Goal: Transaction & Acquisition: Purchase product/service

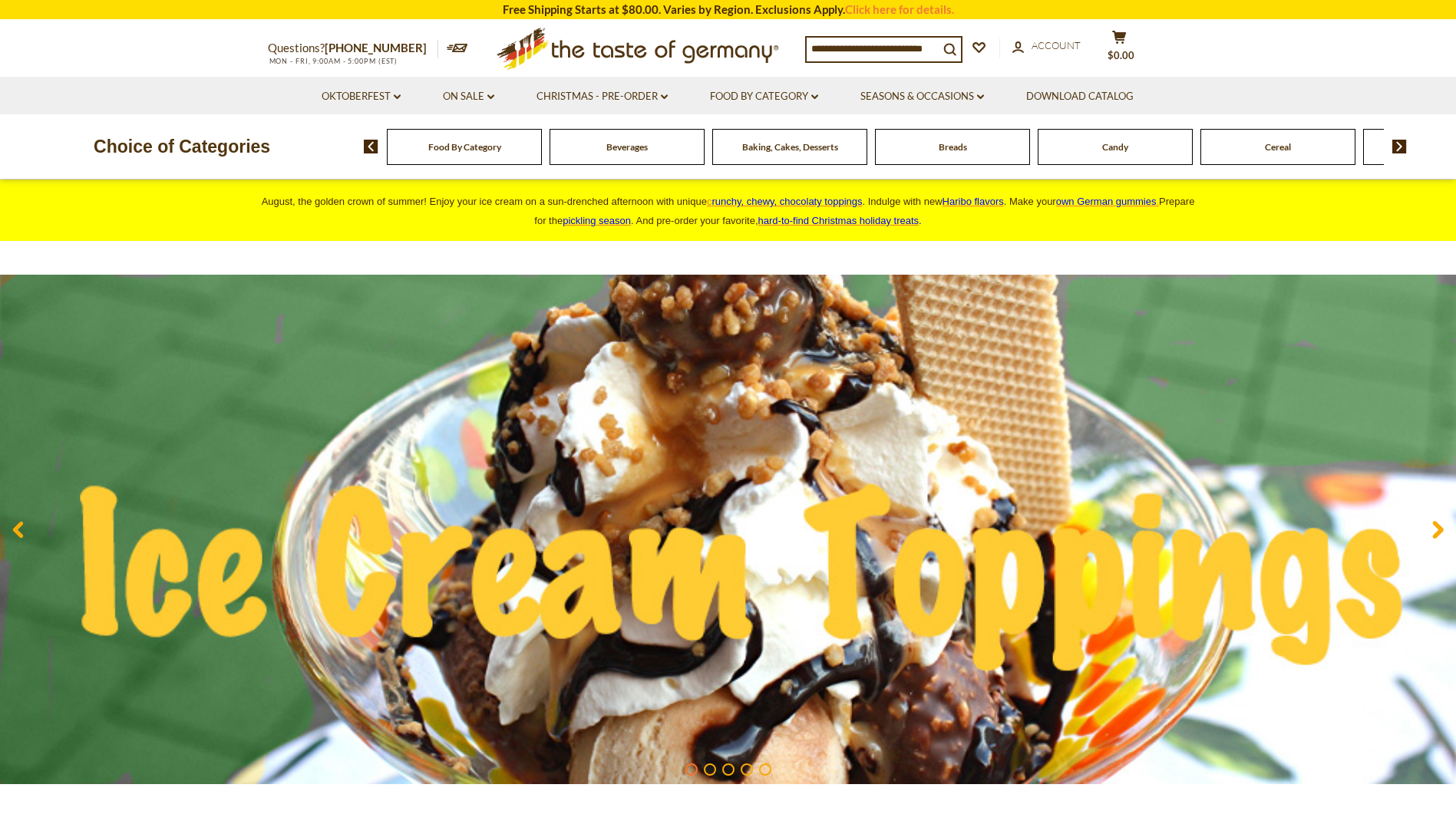
click at [542, 148] on div "Beverages" at bounding box center [464, 146] width 155 height 36
click at [542, 152] on div "Beverages" at bounding box center [464, 146] width 155 height 36
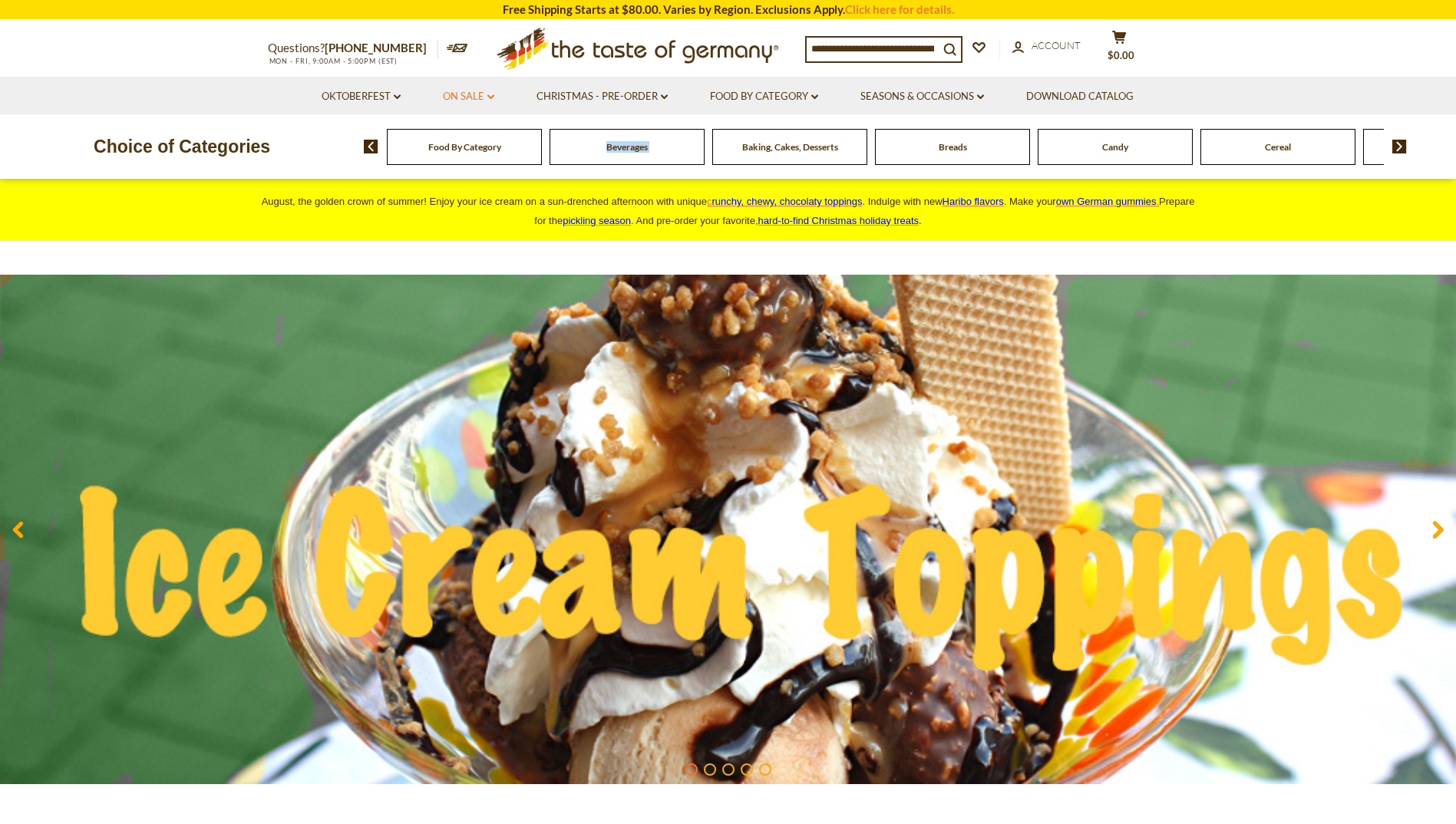
click at [485, 94] on link "On Sale dropdown_arrow" at bounding box center [469, 96] width 52 height 17
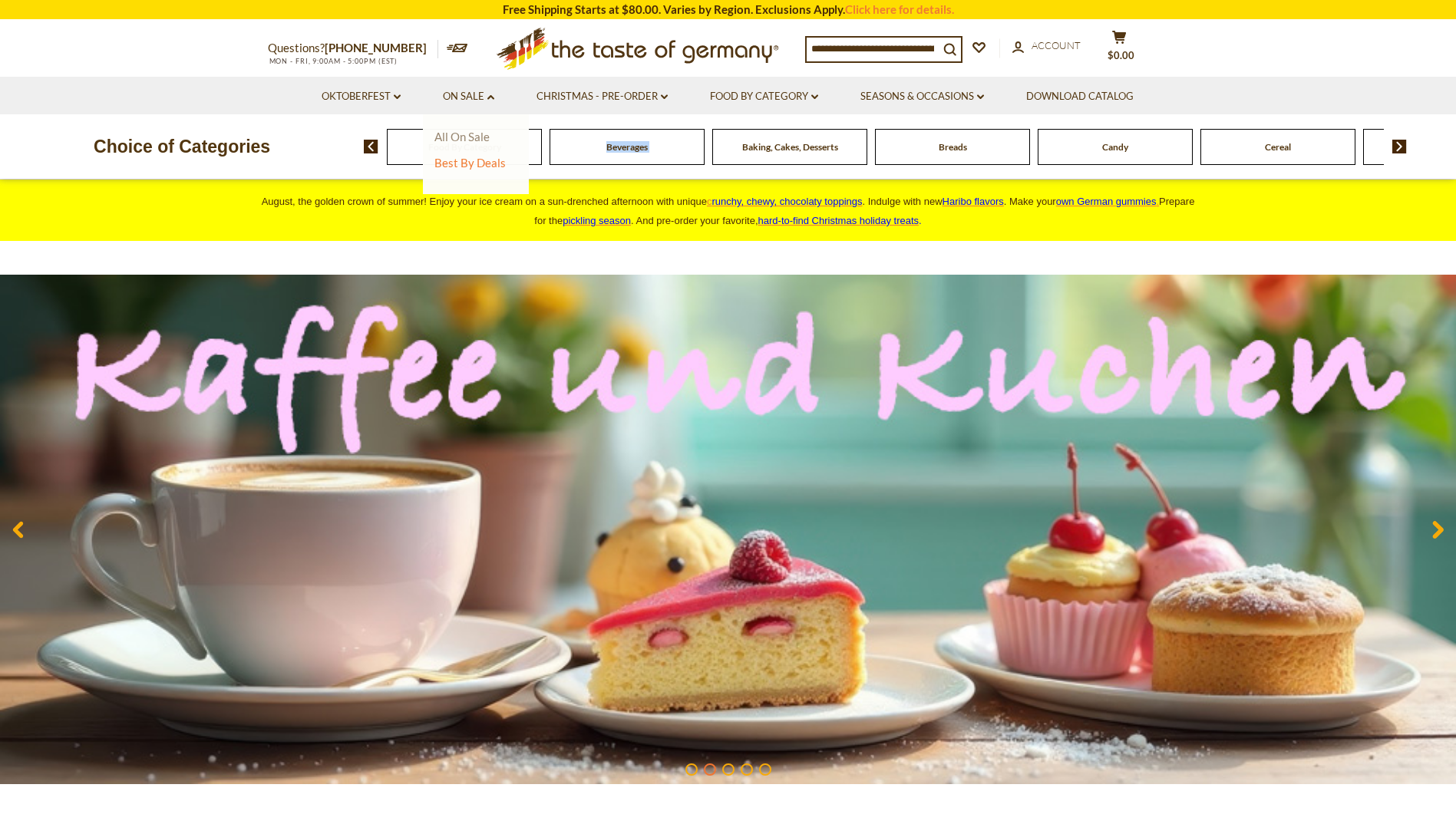
click at [475, 142] on link "All On Sale" at bounding box center [462, 137] width 55 height 14
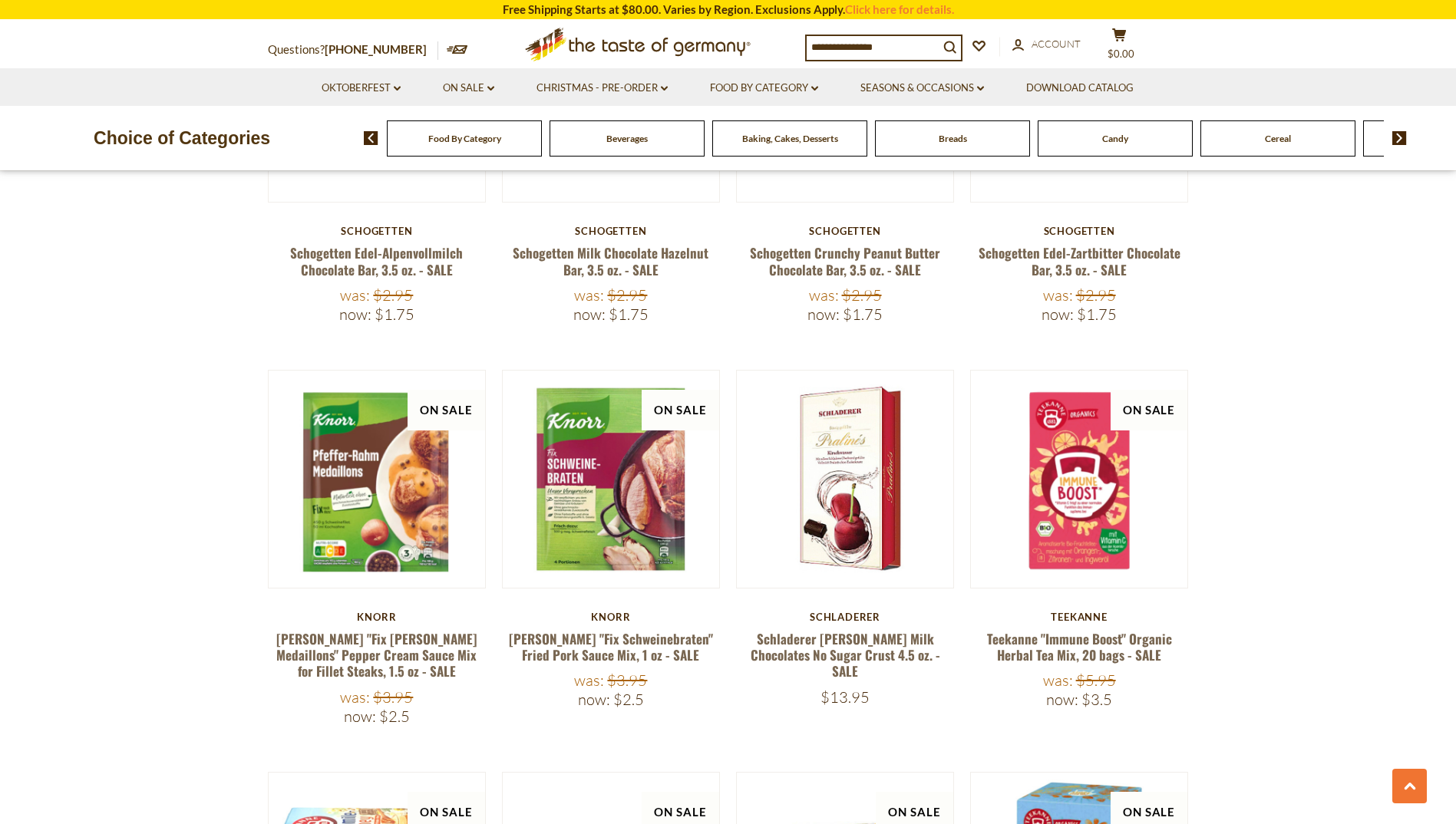
scroll to position [1381, 0]
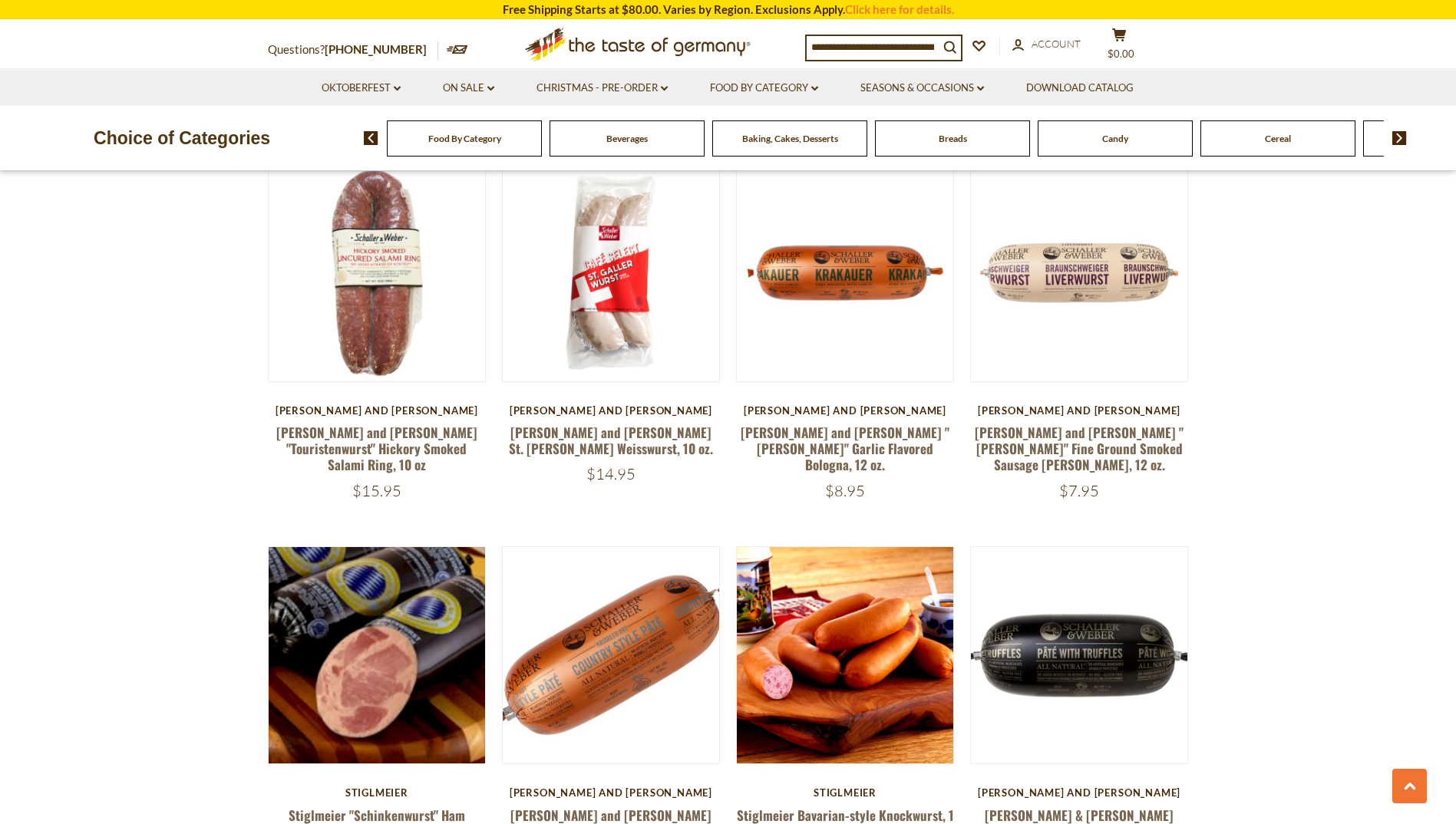
scroll to position [1458, 0]
